Goal: Check status: Check status

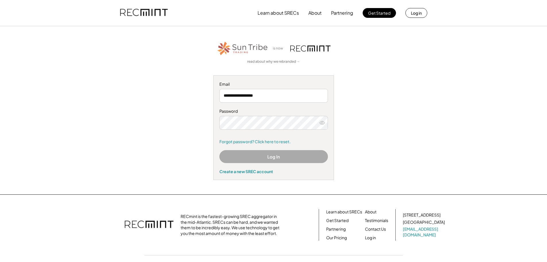
click at [264, 157] on button "Log In" at bounding box center [273, 156] width 109 height 13
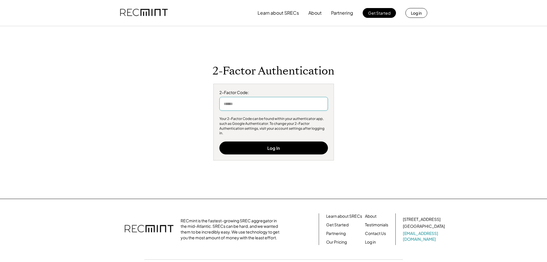
click at [270, 104] on input "input" at bounding box center [273, 104] width 109 height 14
type input "******"
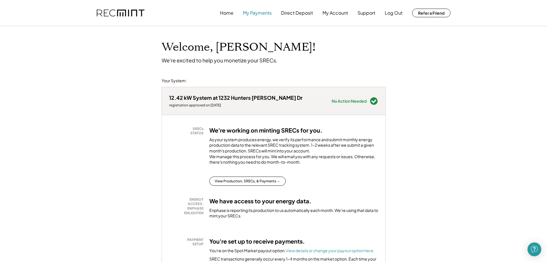
click at [255, 14] on button "My Payments" at bounding box center [257, 12] width 29 height 11
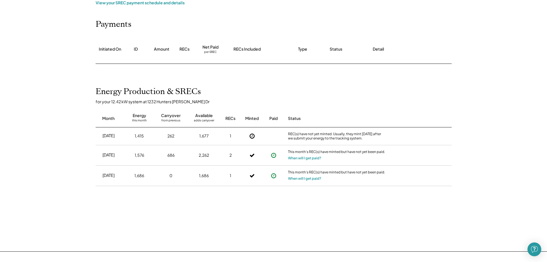
scroll to position [57, 0]
click at [283, 210] on div "[DATE] 1,415 262 1,677 1 REC(s) have not yet minted. Usually, they mint [DATE] …" at bounding box center [274, 170] width 356 height 86
